Goal: Transaction & Acquisition: Purchase product/service

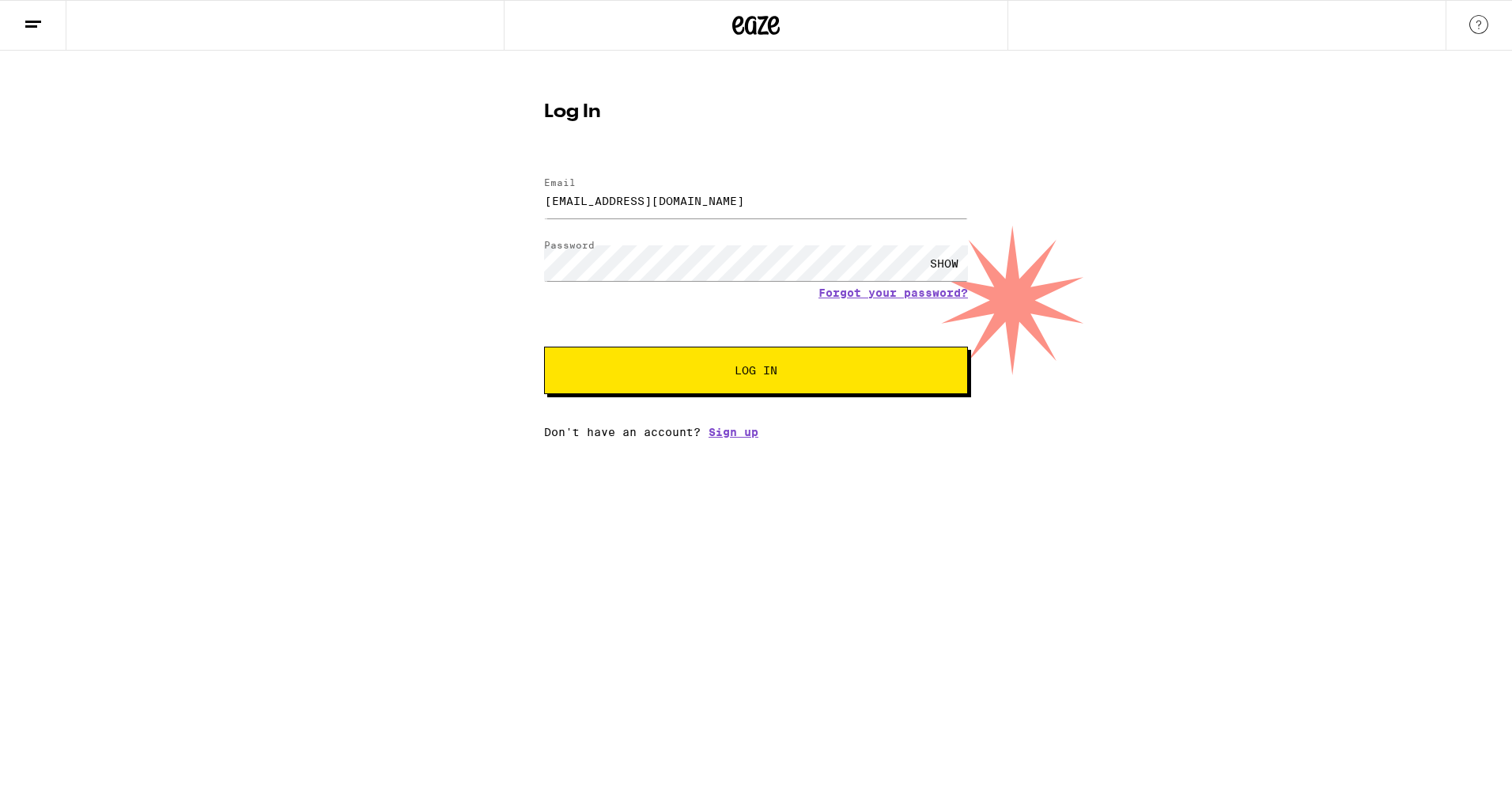
click at [746, 392] on button "Log In" at bounding box center [756, 371] width 424 height 48
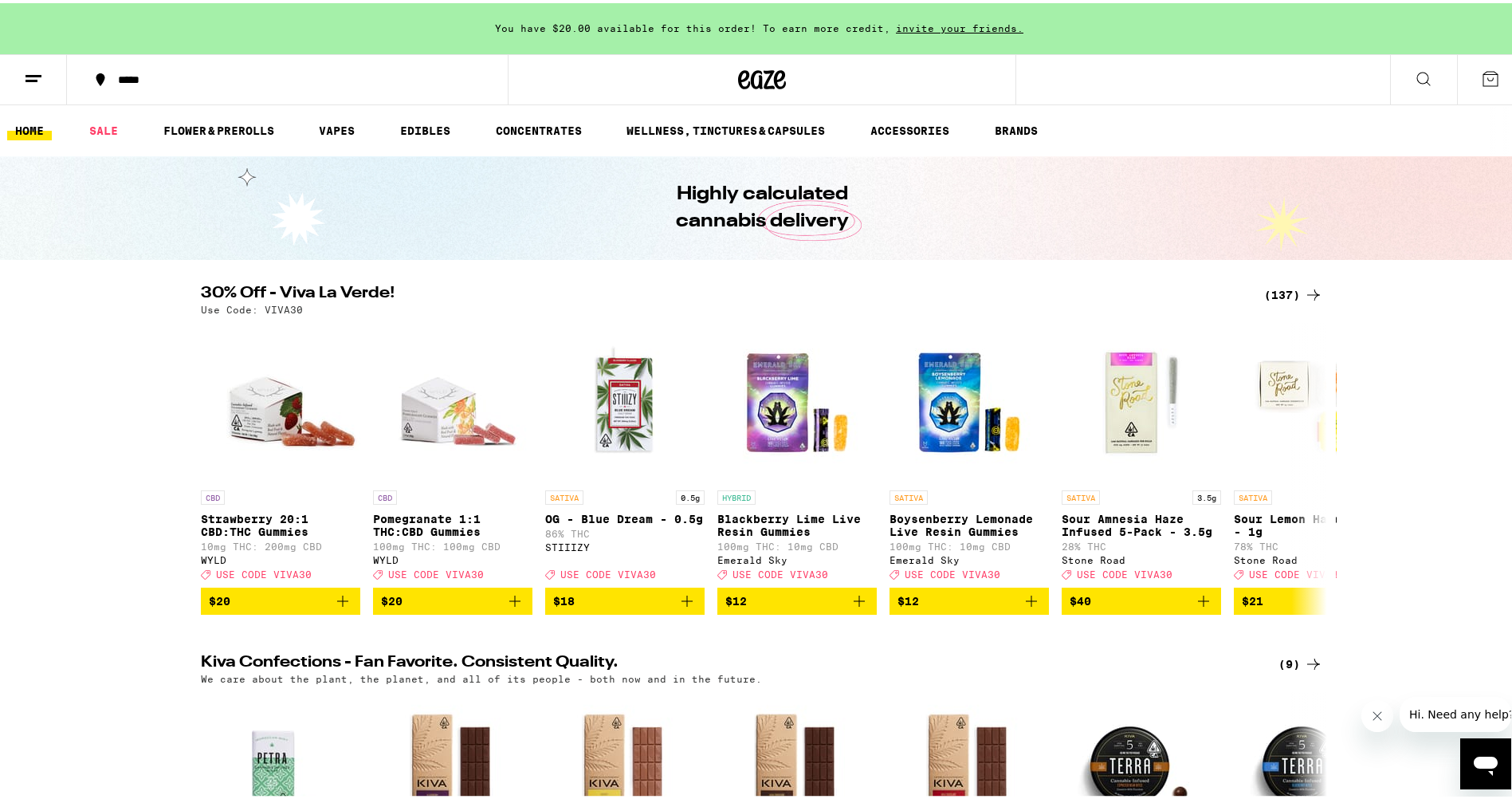
click at [752, 294] on icon at bounding box center [1313, 291] width 19 height 19
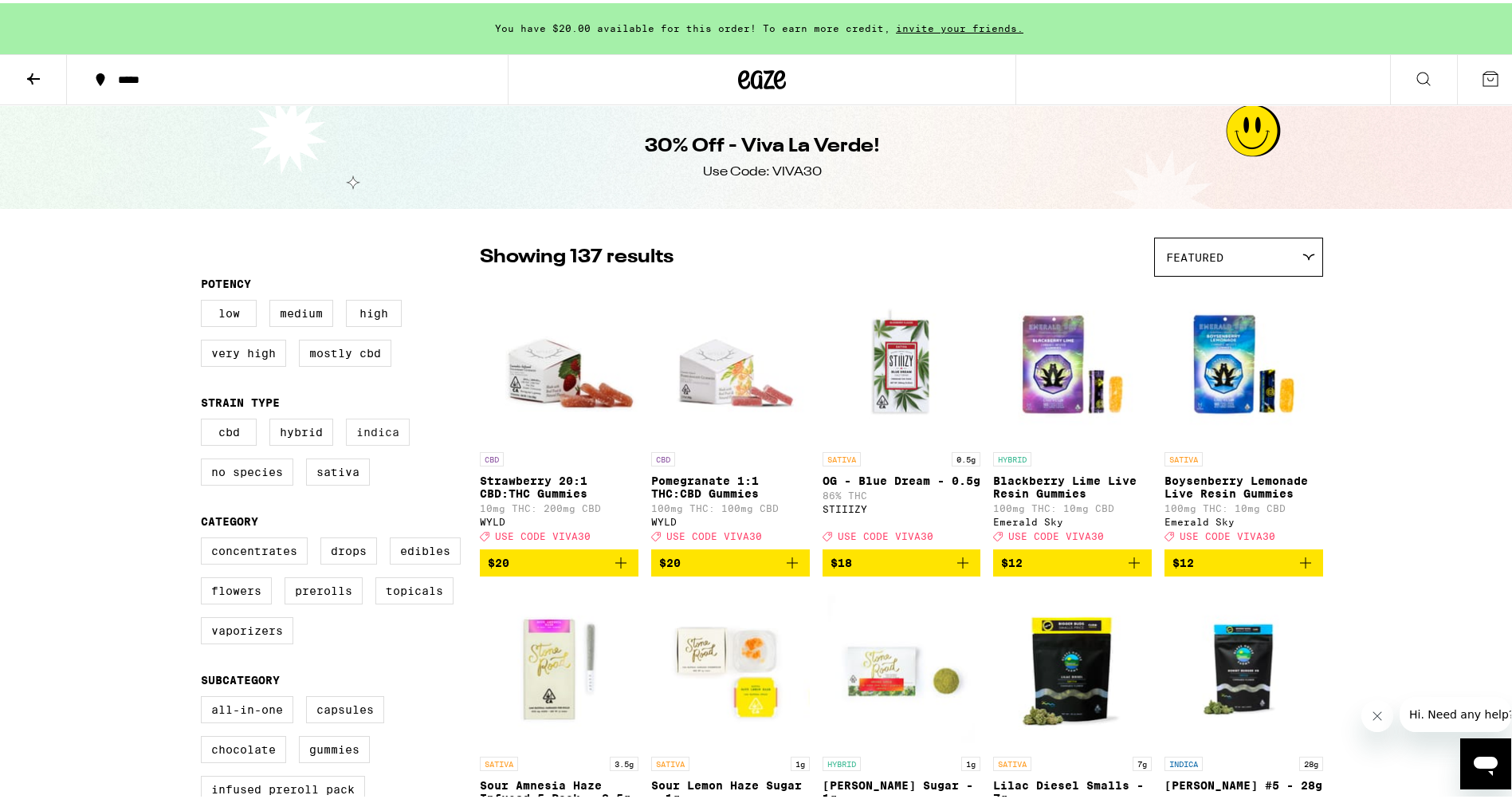
click at [349, 440] on label "Indica" at bounding box center [378, 429] width 64 height 27
click at [205, 418] on input "Indica" at bounding box center [204, 417] width 1 height 1
checkbox input "true"
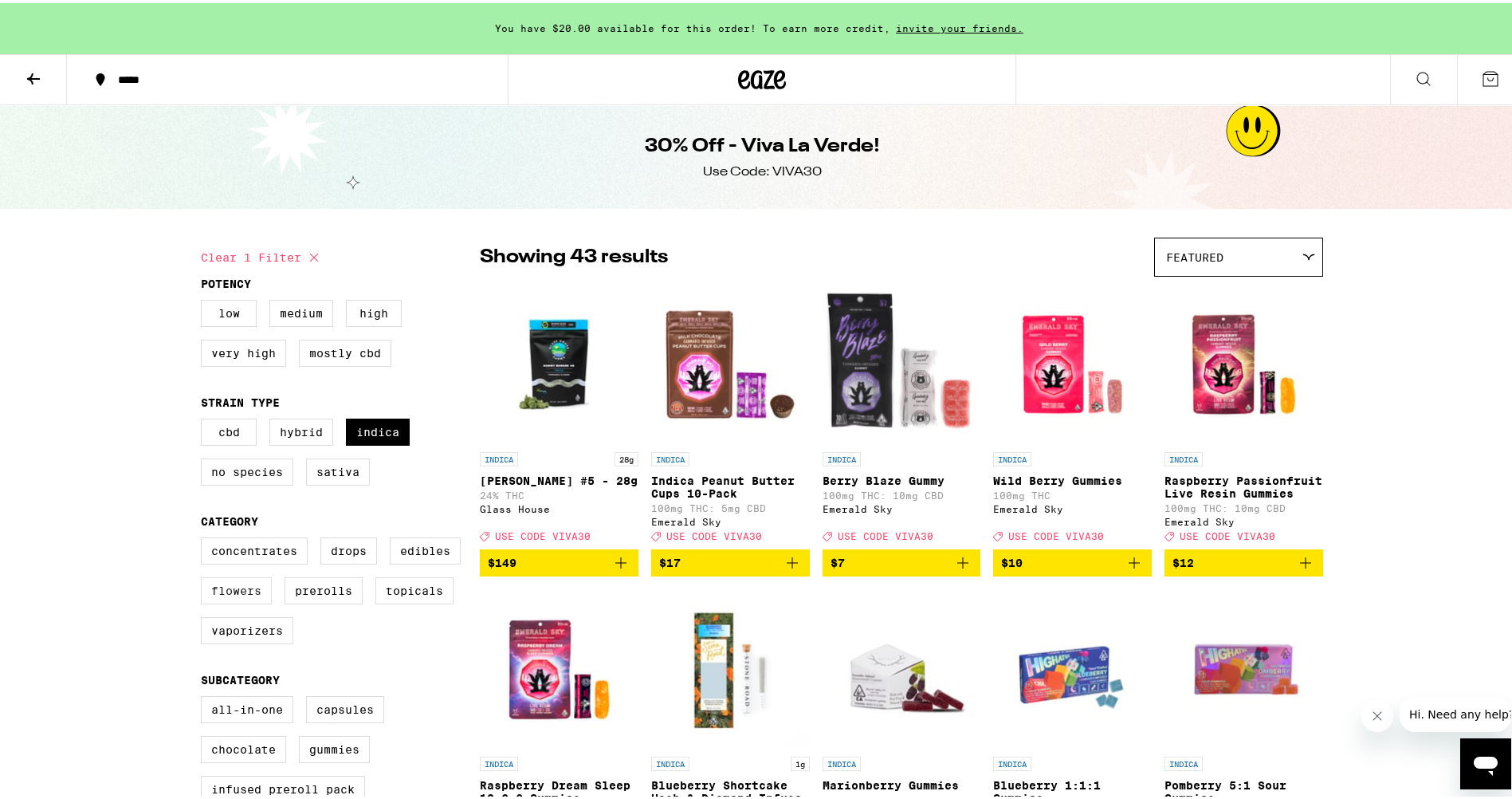
click at [243, 454] on label "Flowers" at bounding box center [236, 587] width 71 height 27
click at [205, 454] on input "Flowers" at bounding box center [204, 536] width 1 height 1
checkbox input "true"
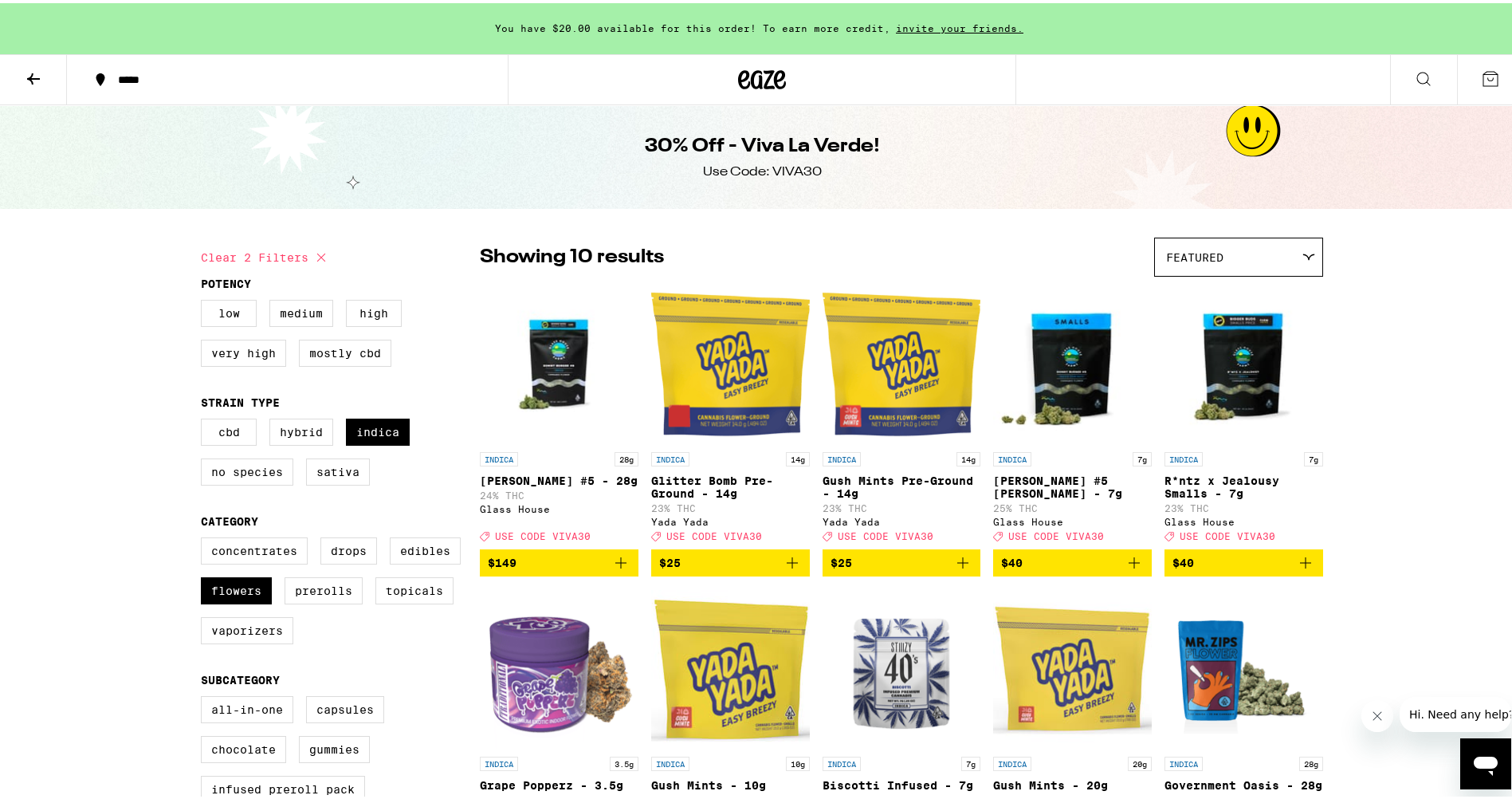
click at [752, 74] on icon at bounding box center [780, 76] width 12 height 19
